Goal: Information Seeking & Learning: Check status

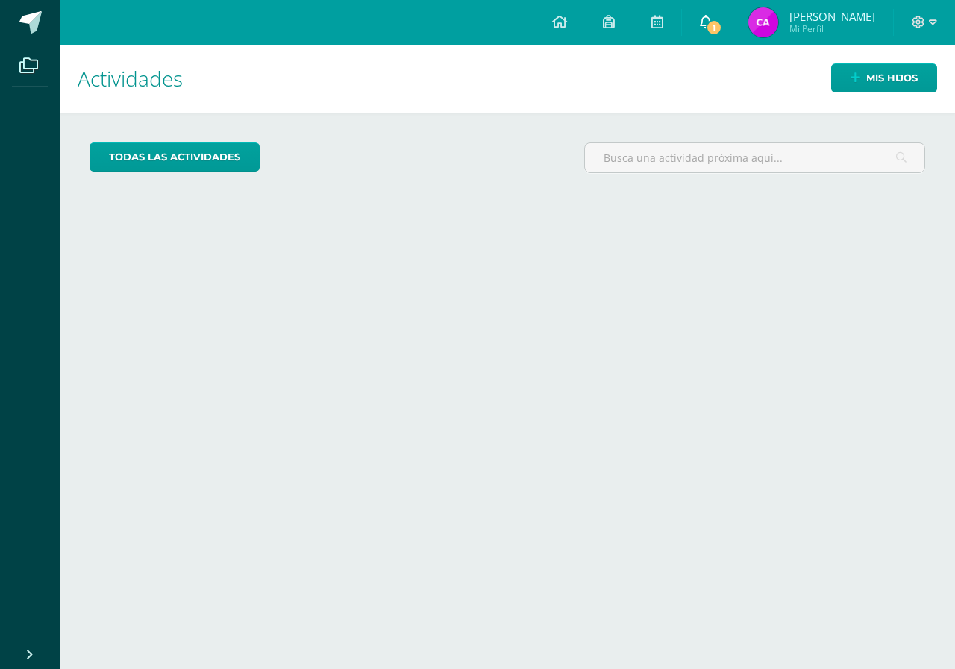
click at [722, 31] on span "1" at bounding box center [714, 27] width 16 height 16
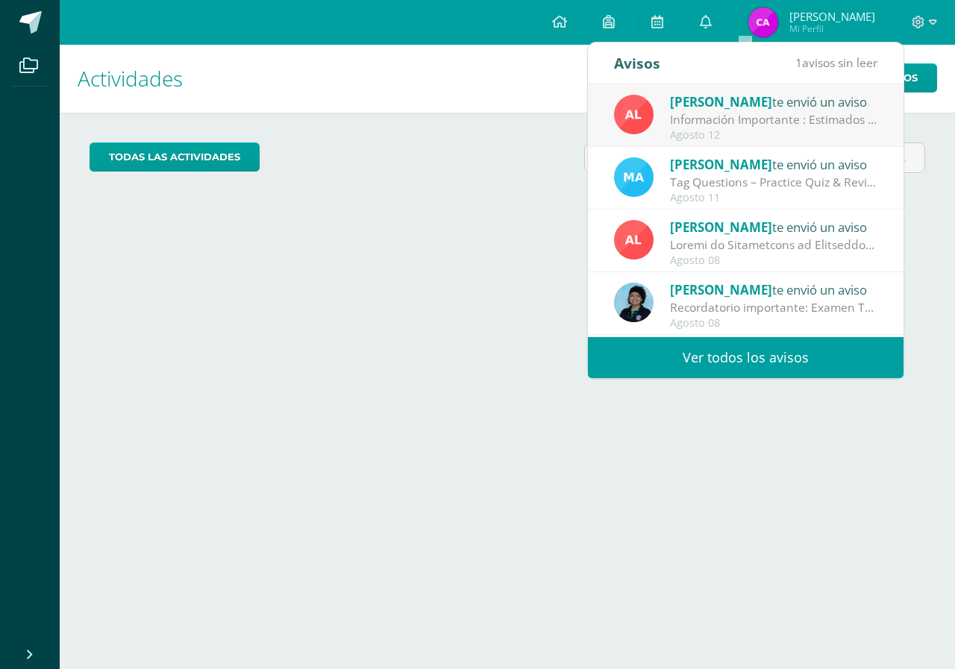
click at [730, 110] on div "[PERSON_NAME] te envió un aviso" at bounding box center [773, 101] width 207 height 19
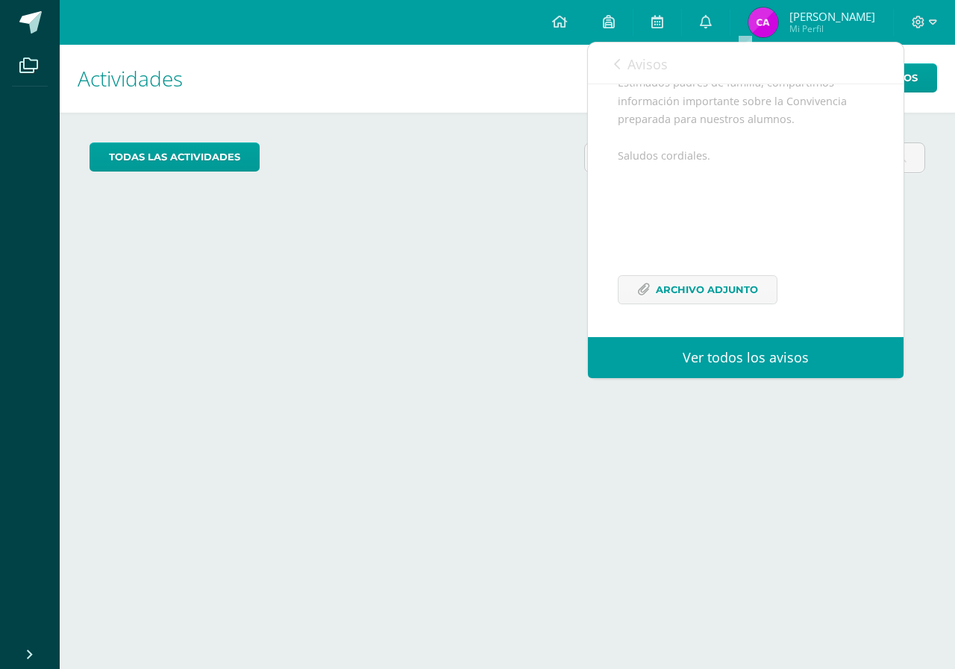
scroll to position [181, 0]
click at [728, 289] on span "Archivo Adjunto" at bounding box center [707, 290] width 102 height 28
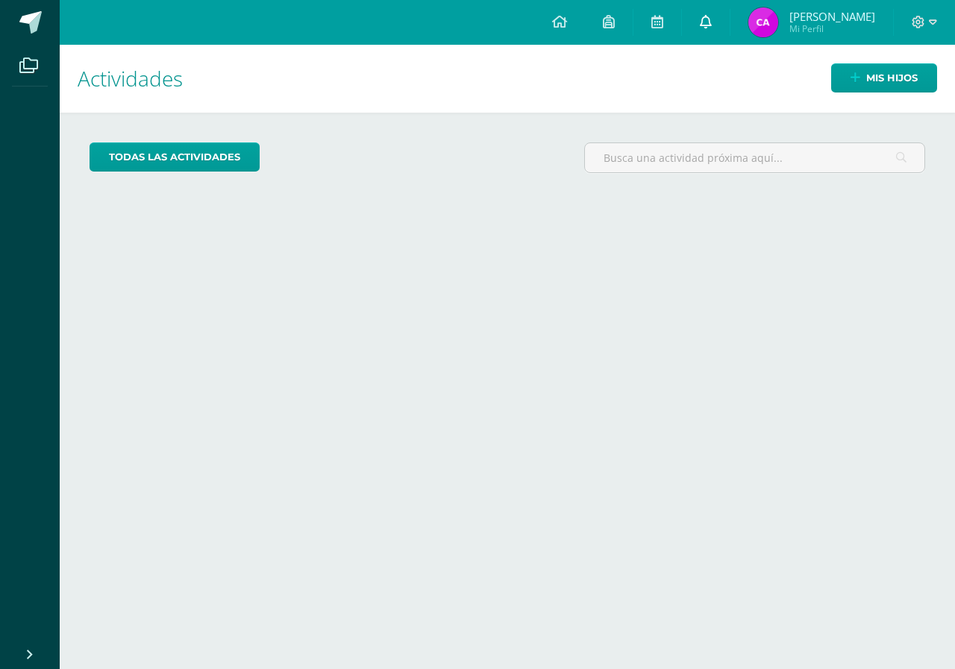
click at [730, 30] on link at bounding box center [706, 22] width 48 height 45
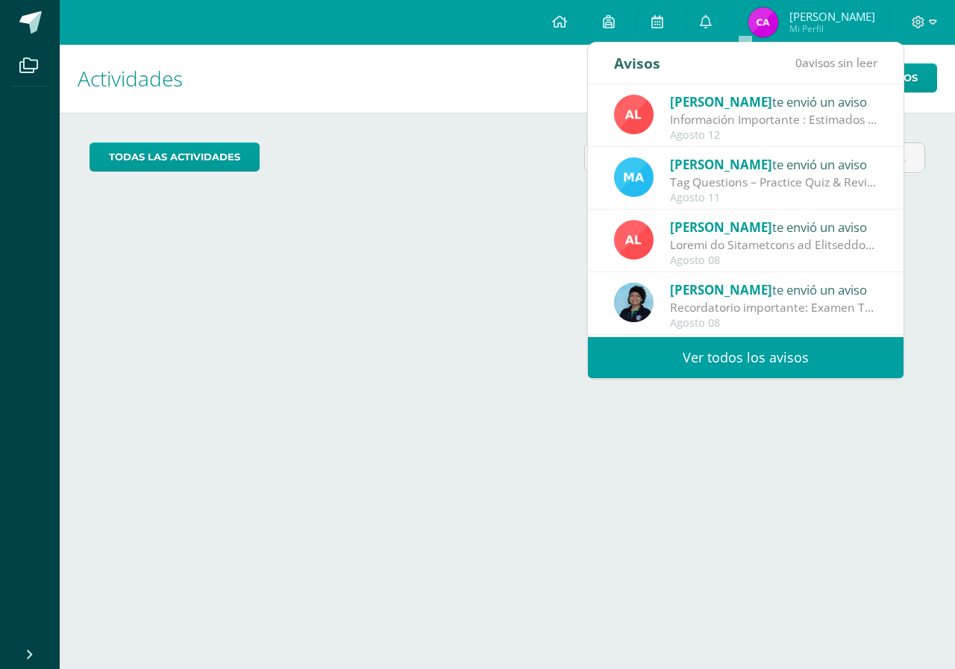
click at [800, 357] on link "Ver todos los avisos" at bounding box center [746, 357] width 316 height 41
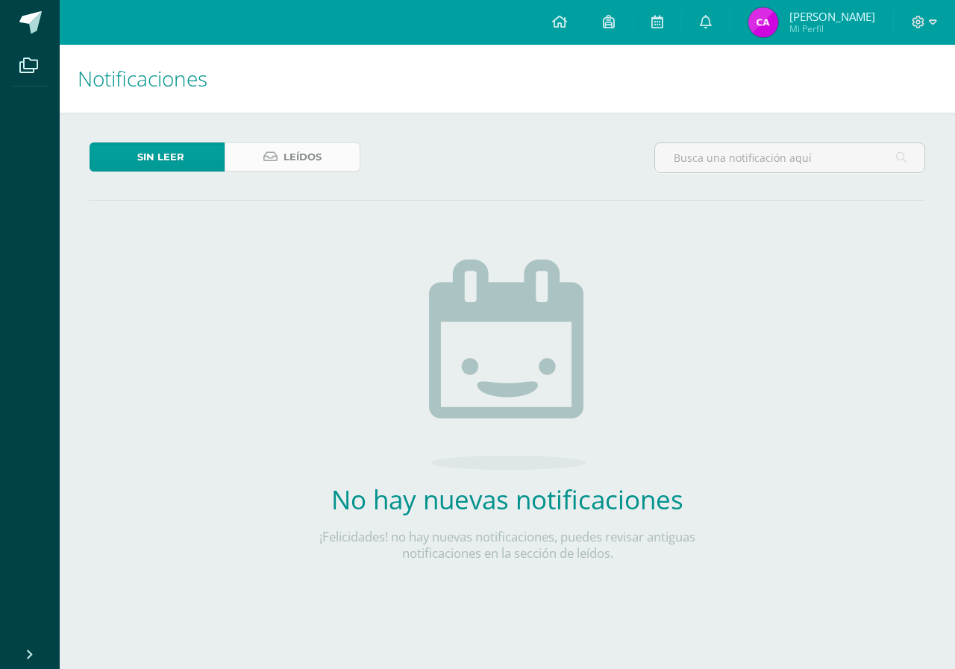
click at [321, 165] on span "Leídos" at bounding box center [303, 157] width 38 height 28
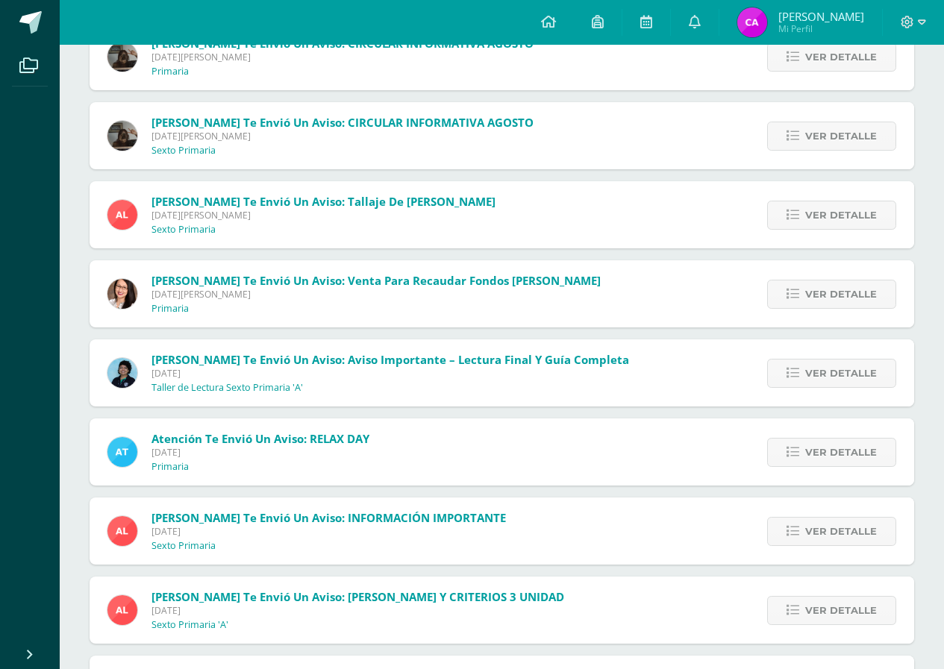
scroll to position [1091, 0]
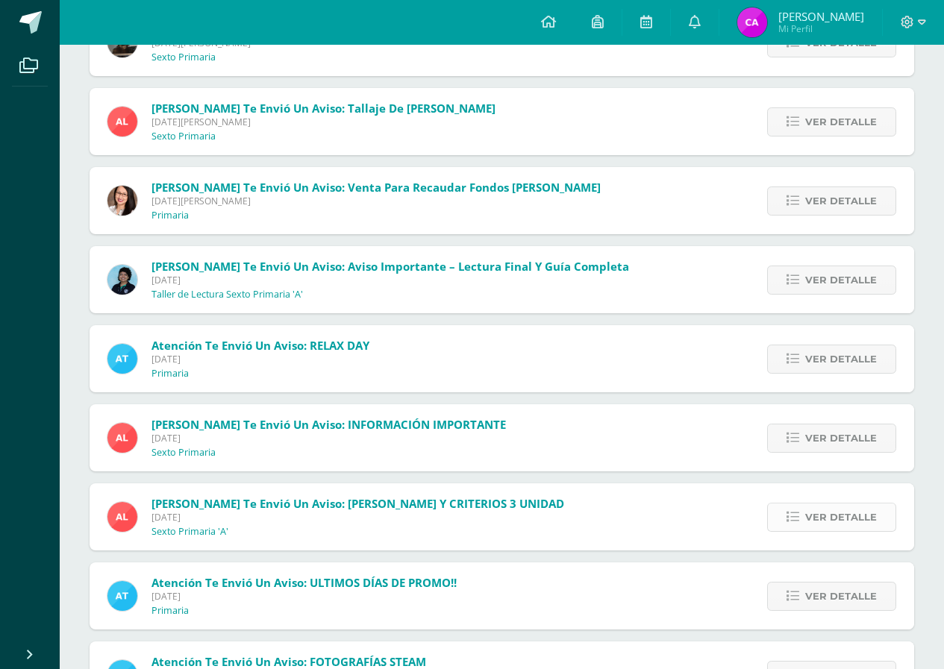
click at [834, 508] on span "Ver detalle" at bounding box center [841, 518] width 72 height 28
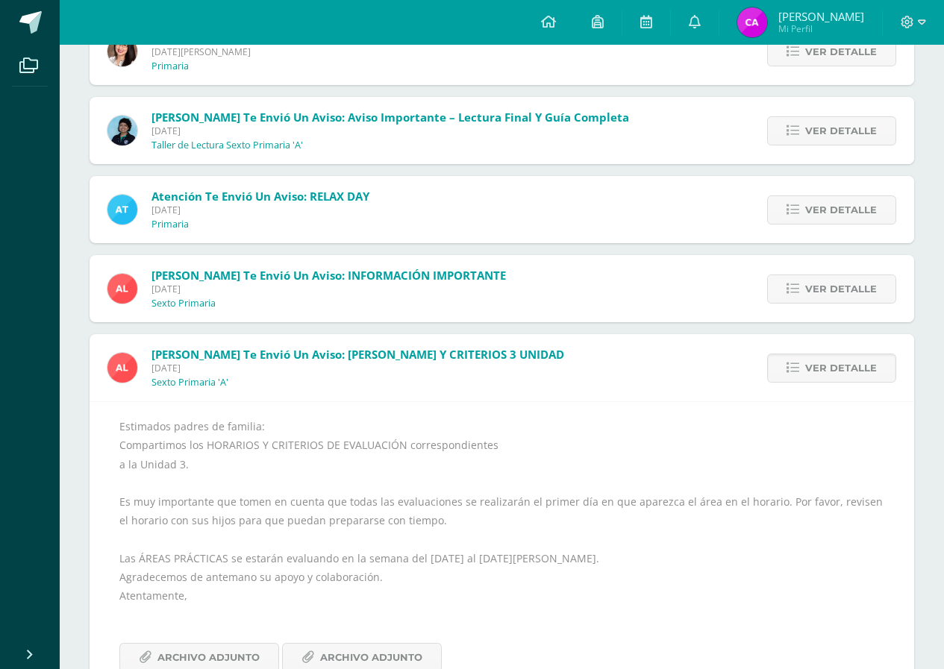
scroll to position [1464, 0]
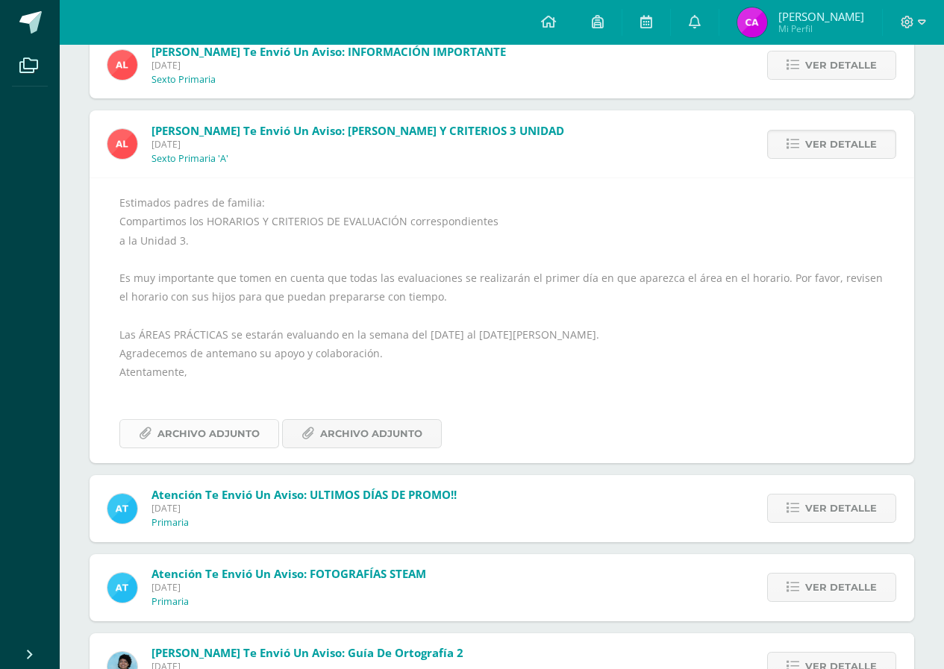
click at [249, 431] on span "Archivo Adjunto" at bounding box center [208, 434] width 102 height 28
click at [320, 441] on span "Archivo Adjunto" at bounding box center [371, 434] width 102 height 28
